Goal: Obtain resource: Download file/media

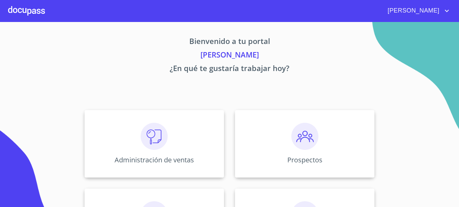
scroll to position [133, 0]
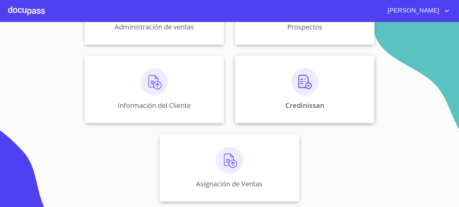
click at [324, 92] on div "Credinissan" at bounding box center [304, 89] width 139 height 68
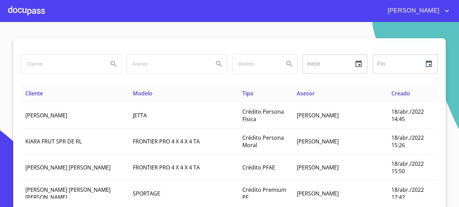
click at [72, 66] on input "search" at bounding box center [62, 64] width 81 height 18
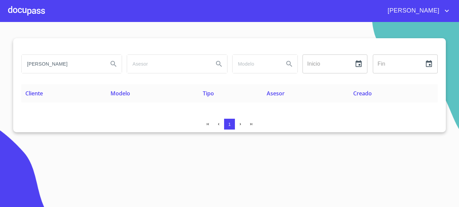
type input "RUBEN CASTAÑON"
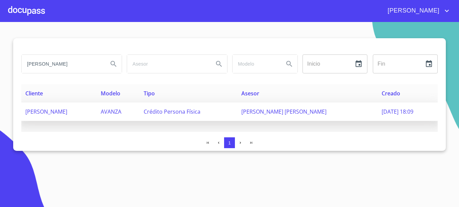
click at [310, 111] on span "Jonathan Emanuel Íñiguez Díaz" at bounding box center [283, 111] width 85 height 7
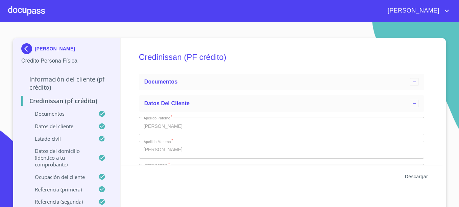
scroll to position [271, 0]
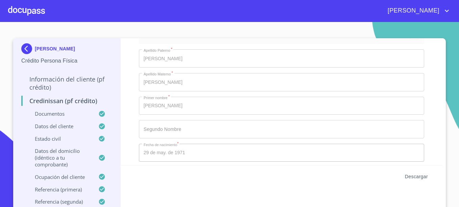
click at [412, 175] on span "Descargar" at bounding box center [416, 176] width 23 height 8
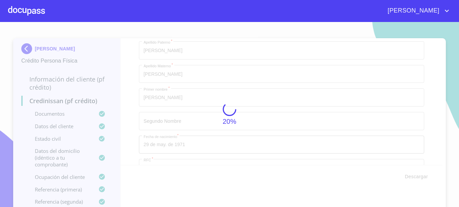
scroll to position [1870, 0]
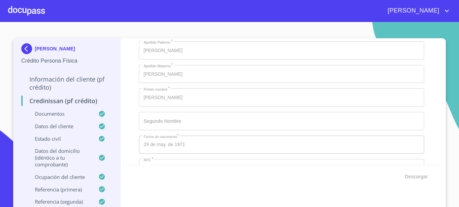
click at [27, 50] on img at bounding box center [28, 48] width 14 height 11
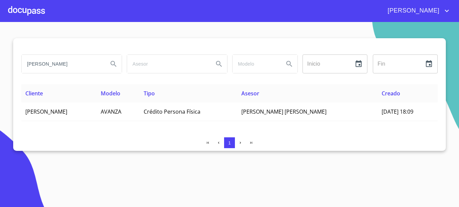
drag, startPoint x: 79, startPoint y: 68, endPoint x: 4, endPoint y: 64, distance: 74.8
click at [4, 64] on section "RUBEN CASTAÑON Inicio ​ Fin ​ Cliente Modelo Tipo Asesor Creado RUBEN CASTAÑON …" at bounding box center [229, 114] width 459 height 185
type input "GONZALEZ PELAYO"
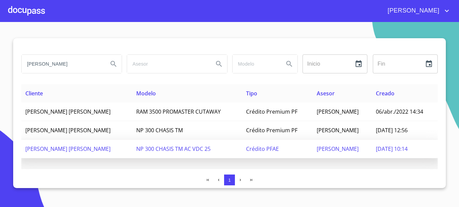
click at [364, 150] on td "[PERSON_NAME]" at bounding box center [341, 148] width 59 height 19
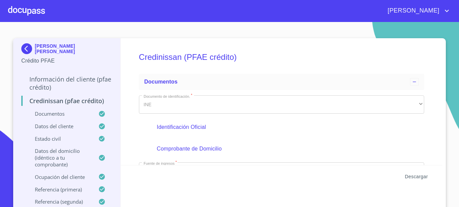
click at [415, 175] on span "Descargar" at bounding box center [416, 176] width 23 height 8
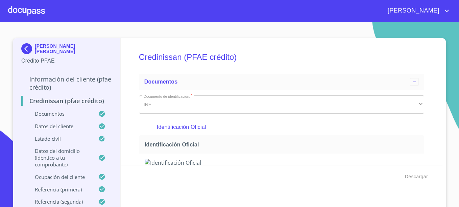
click at [22, 46] on img at bounding box center [28, 48] width 14 height 11
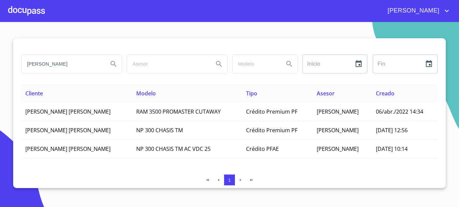
drag, startPoint x: 80, startPoint y: 61, endPoint x: 8, endPoint y: 52, distance: 72.5
click at [8, 52] on section "GONZALEZ PELAYO Inicio ​ Fin ​ Cliente Modelo Tipo Asesor Creado ROSA MARIA GON…" at bounding box center [229, 114] width 459 height 185
type input "gustavo jorge"
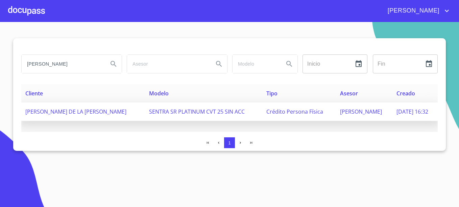
click at [396, 114] on span "15/sep./2025 16:32" at bounding box center [412, 111] width 32 height 7
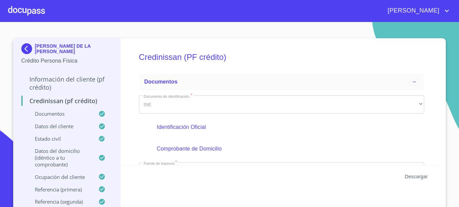
click at [420, 176] on span "Descargar" at bounding box center [416, 176] width 23 height 8
click at [28, 46] on img at bounding box center [28, 48] width 14 height 11
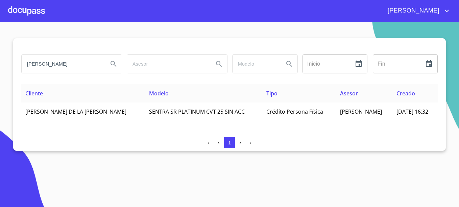
drag, startPoint x: 81, startPoint y: 67, endPoint x: 33, endPoint y: 63, distance: 48.4
click at [33, 63] on input "gustavo jorge" at bounding box center [62, 64] width 81 height 18
type input "g"
type input "GONZALO GOMEZ"
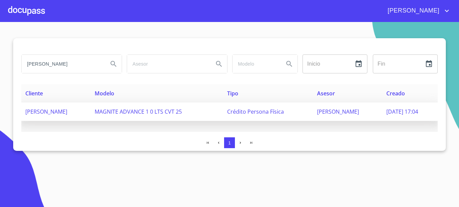
click at [349, 113] on span "[PERSON_NAME]" at bounding box center [338, 111] width 42 height 7
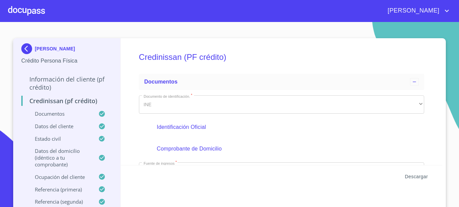
click at [416, 177] on span "Descargar" at bounding box center [416, 176] width 23 height 8
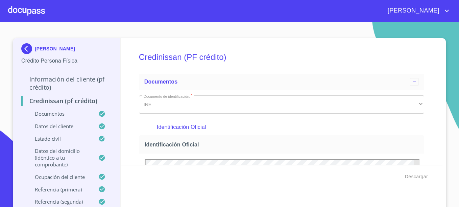
click at [40, 52] on div "[PERSON_NAME]" at bounding box center [66, 50] width 91 height 14
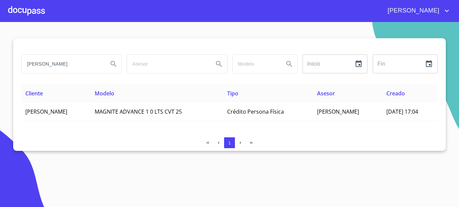
drag, startPoint x: 73, startPoint y: 64, endPoint x: -1, endPoint y: 63, distance: 74.0
click at [0, 63] on html "[PERSON_NAME] Inicio ​ Fin ​ Cliente Modelo Tipo Asesor Creado [PERSON_NAME] MA…" at bounding box center [229, 103] width 459 height 207
type input "[PERSON_NAME]"
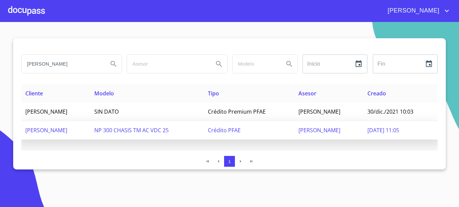
click at [399, 129] on span "[DATE] 11:05" at bounding box center [383, 129] width 32 height 7
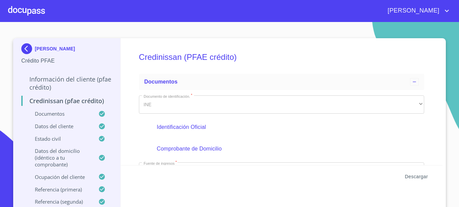
click at [420, 174] on span "Descargar" at bounding box center [416, 176] width 23 height 8
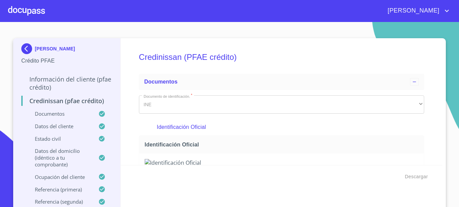
click at [54, 48] on p "[PERSON_NAME]" at bounding box center [55, 48] width 40 height 5
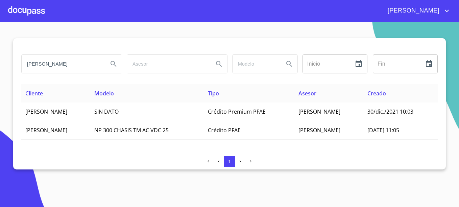
drag, startPoint x: 74, startPoint y: 62, endPoint x: -1, endPoint y: 64, distance: 75.7
click at [0, 64] on html "[PERSON_NAME] Inicio ​ Fin ​ Cliente Modelo Tipo Asesor Creado [PERSON_NAME] SI…" at bounding box center [229, 103] width 459 height 207
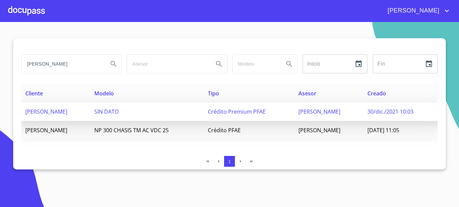
type input "[PERSON_NAME]"
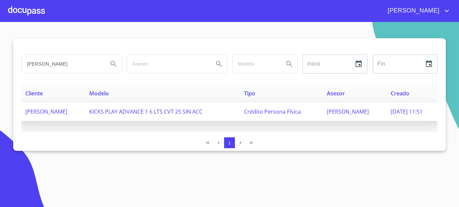
click at [351, 112] on span "[PERSON_NAME]" at bounding box center [348, 111] width 42 height 7
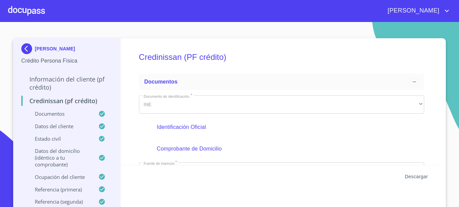
click at [407, 176] on span "Descargar" at bounding box center [416, 176] width 23 height 8
click at [51, 48] on p "[PERSON_NAME]" at bounding box center [55, 48] width 40 height 5
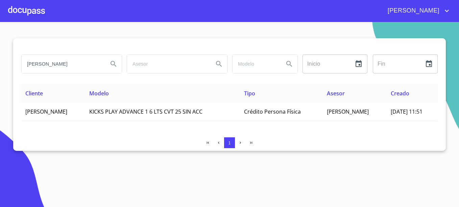
drag, startPoint x: 70, startPoint y: 61, endPoint x: 6, endPoint y: 68, distance: 64.5
click at [6, 68] on section "[PERSON_NAME] Inicio ​ Fin ​ Cliente Modelo Tipo Asesor Creado [PERSON_NAME] KI…" at bounding box center [229, 114] width 459 height 185
click at [62, 64] on input "search" at bounding box center [62, 64] width 81 height 18
type input "J [PERSON_NAME] DE LA [PERSON_NAME]"
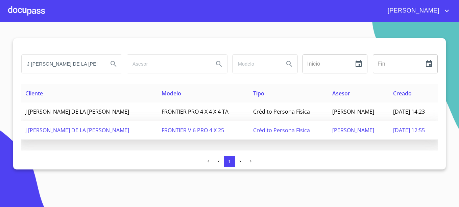
click at [347, 129] on span "Miguel Villaseñor" at bounding box center [353, 129] width 42 height 7
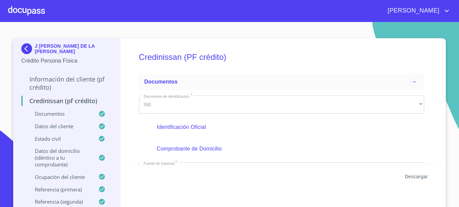
click at [416, 175] on span "Descargar" at bounding box center [416, 176] width 23 height 8
click at [37, 50] on p "J CARMEN DE LA CRUZ VILLALOBOS" at bounding box center [73, 48] width 77 height 11
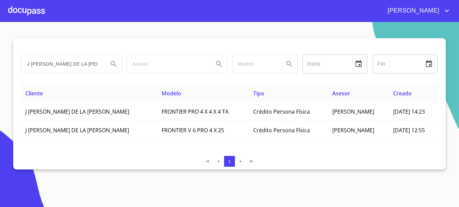
drag, startPoint x: 90, startPoint y: 64, endPoint x: 3, endPoint y: 64, distance: 87.8
click at [3, 64] on section "J CARMEN DE LA CRUZ Inicio ​ Fin ​ Cliente Modelo Tipo Asesor Creado J CARMEN D…" at bounding box center [229, 114] width 459 height 185
type input "[PERSON_NAME]"
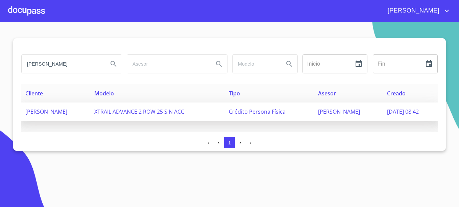
click at [341, 114] on span "[PERSON_NAME]" at bounding box center [339, 111] width 42 height 7
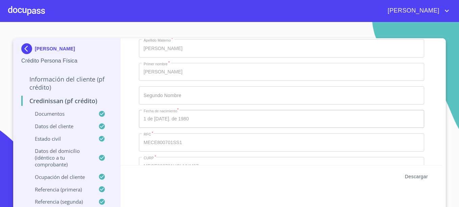
click at [411, 173] on span "Descargar" at bounding box center [416, 176] width 23 height 8
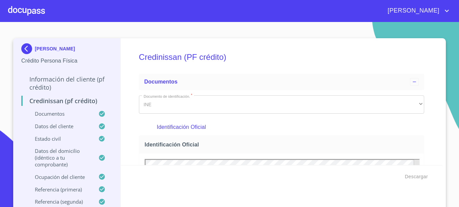
scroll to position [2080, 0]
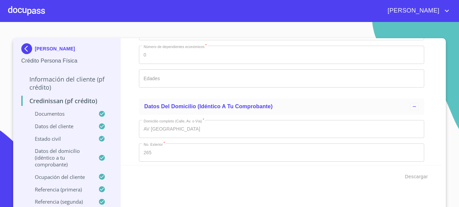
click at [67, 49] on p "[PERSON_NAME]" at bounding box center [55, 48] width 40 height 5
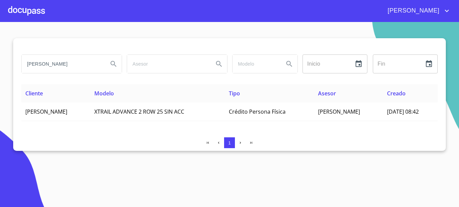
drag, startPoint x: 81, startPoint y: 66, endPoint x: -1, endPoint y: 70, distance: 82.2
click at [0, 70] on html "[PERSON_NAME] Inicio ​ Fin ​ Cliente Modelo Tipo Asesor Creado [PERSON_NAME] XT…" at bounding box center [229, 103] width 459 height 207
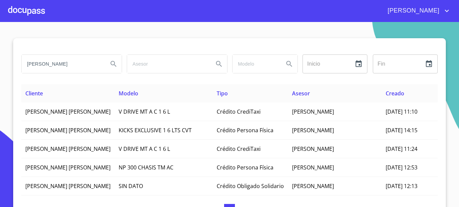
type input "[PERSON_NAME]"
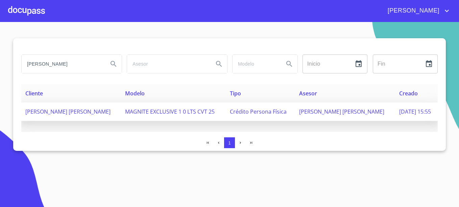
click at [399, 115] on span "[DATE] 15:55" at bounding box center [415, 111] width 32 height 7
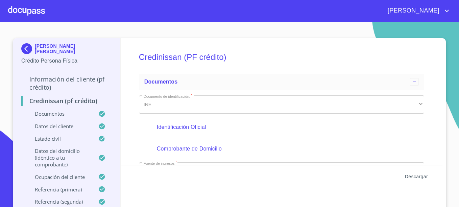
click at [415, 175] on span "Descargar" at bounding box center [416, 176] width 23 height 8
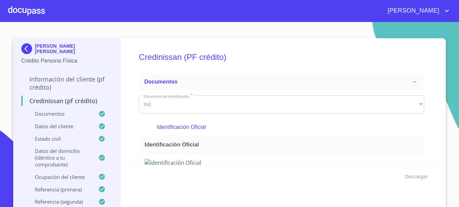
click at [39, 46] on p "[PERSON_NAME] [PERSON_NAME]" at bounding box center [73, 48] width 77 height 11
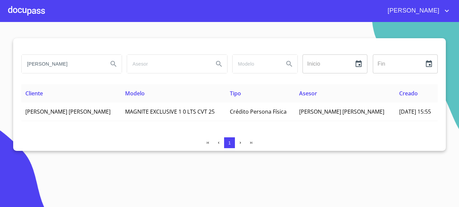
drag, startPoint x: 94, startPoint y: 62, endPoint x: 4, endPoint y: 63, distance: 90.2
click at [4, 63] on section "[PERSON_NAME] Inicio ​ Fin ​ Cliente Modelo Tipo Asesor Creado [PERSON_NAME] [P…" at bounding box center [229, 114] width 459 height 185
type input "[PERSON_NAME]"
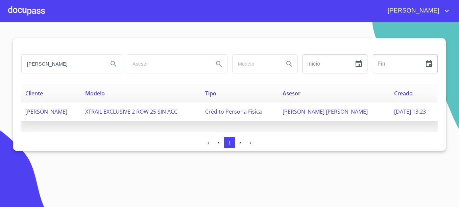
click at [320, 117] on td "[PERSON_NAME] [PERSON_NAME]" at bounding box center [333, 111] width 111 height 19
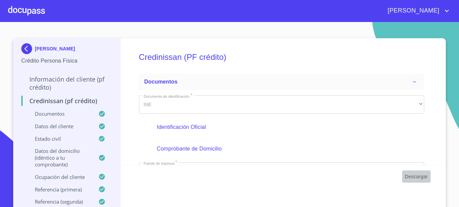
click at [417, 177] on span "Descargar" at bounding box center [416, 176] width 23 height 8
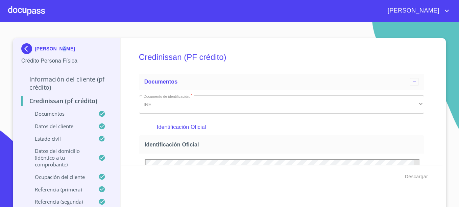
click at [61, 49] on p "[PERSON_NAME]" at bounding box center [55, 48] width 40 height 5
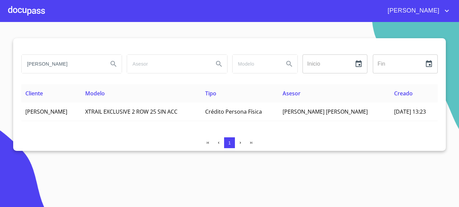
drag, startPoint x: 75, startPoint y: 63, endPoint x: -1, endPoint y: 53, distance: 77.3
click at [0, 53] on html "[PERSON_NAME] Inicio ​ Fin ​ Cliente Modelo Tipo Asesor Creado [PERSON_NAME] XT…" at bounding box center [229, 103] width 459 height 207
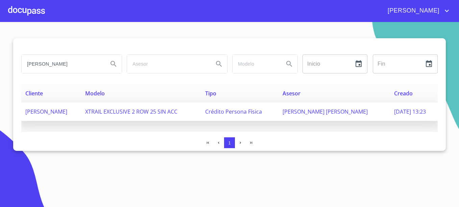
type input "[PERSON_NAME]"
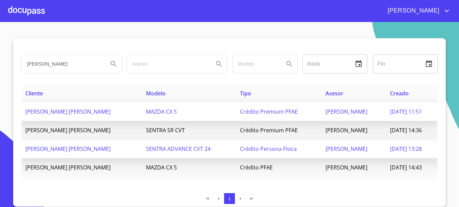
click at [391, 148] on span "[DATE] 13:28" at bounding box center [406, 148] width 32 height 7
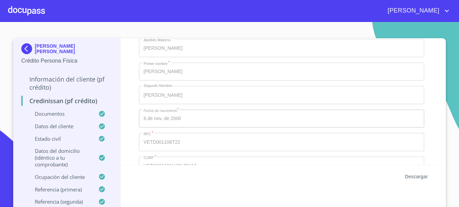
click at [417, 174] on span "Descargar" at bounding box center [416, 176] width 23 height 8
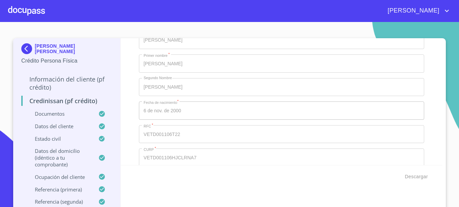
scroll to position [1904, 0]
